Goal: Navigation & Orientation: Find specific page/section

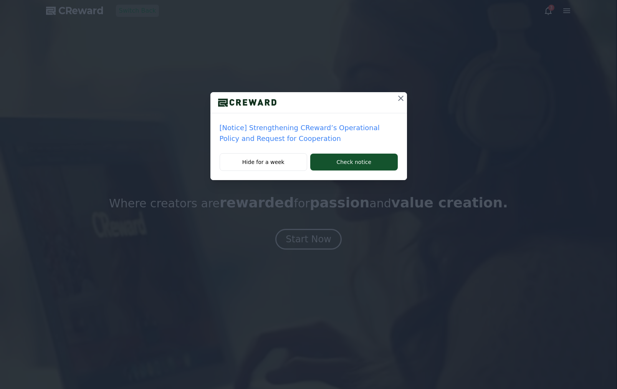
click at [402, 100] on icon at bounding box center [400, 98] width 9 height 9
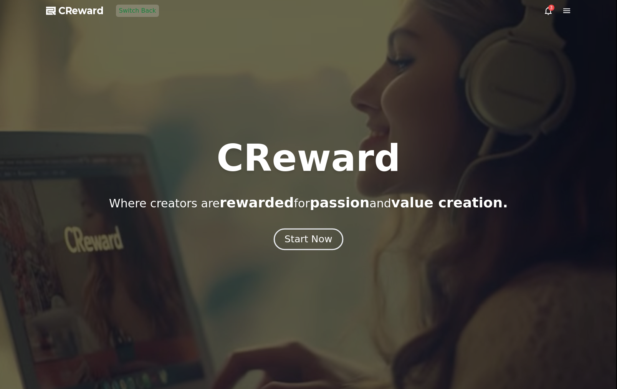
click at [315, 233] on button "Start Now" at bounding box center [309, 239] width 70 height 22
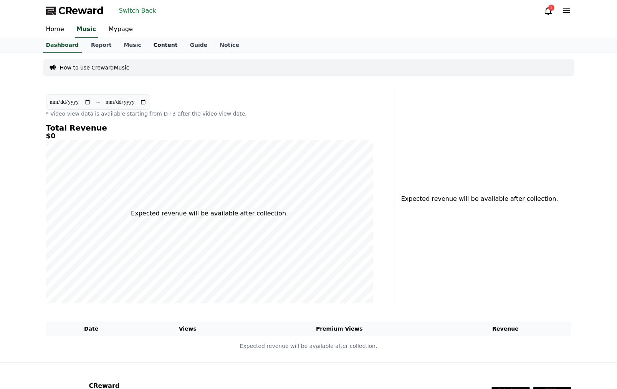
click at [156, 44] on link "Content" at bounding box center [166, 45] width 36 height 15
click at [119, 32] on link "Mypage" at bounding box center [121, 30] width 36 height 16
select select "**********"
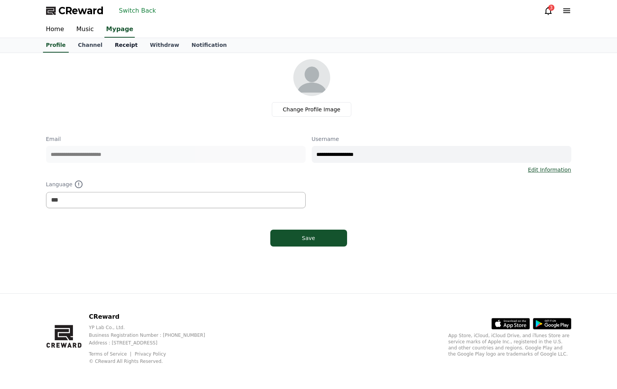
click at [123, 44] on link "Receipt" at bounding box center [126, 45] width 35 height 15
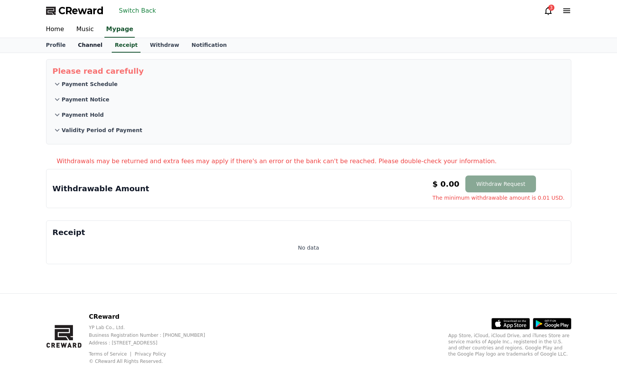
click at [91, 46] on link "Channel" at bounding box center [90, 45] width 37 height 15
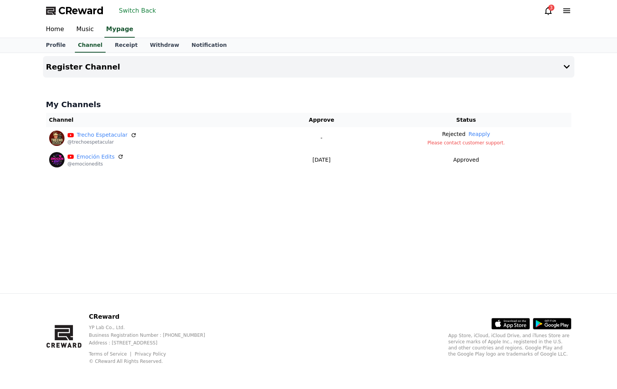
click at [141, 15] on button "Switch Back" at bounding box center [137, 11] width 43 height 12
